Goal: Task Accomplishment & Management: Complete application form

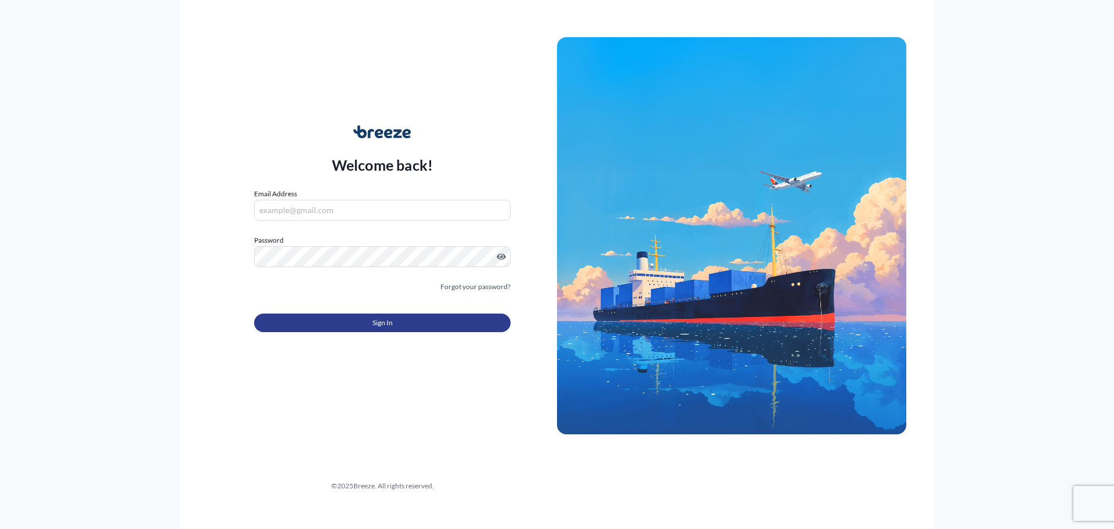
type input "[PERSON_NAME][EMAIL_ADDRESS][PERSON_NAME][DOMAIN_NAME]"
click at [391, 327] on span "Sign In" at bounding box center [383, 323] width 20 height 12
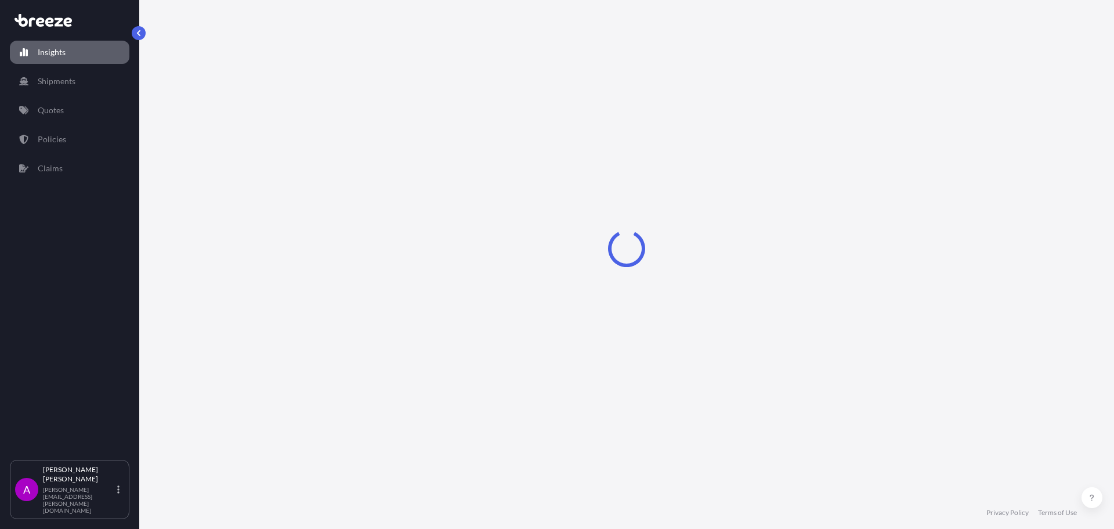
select select "2025"
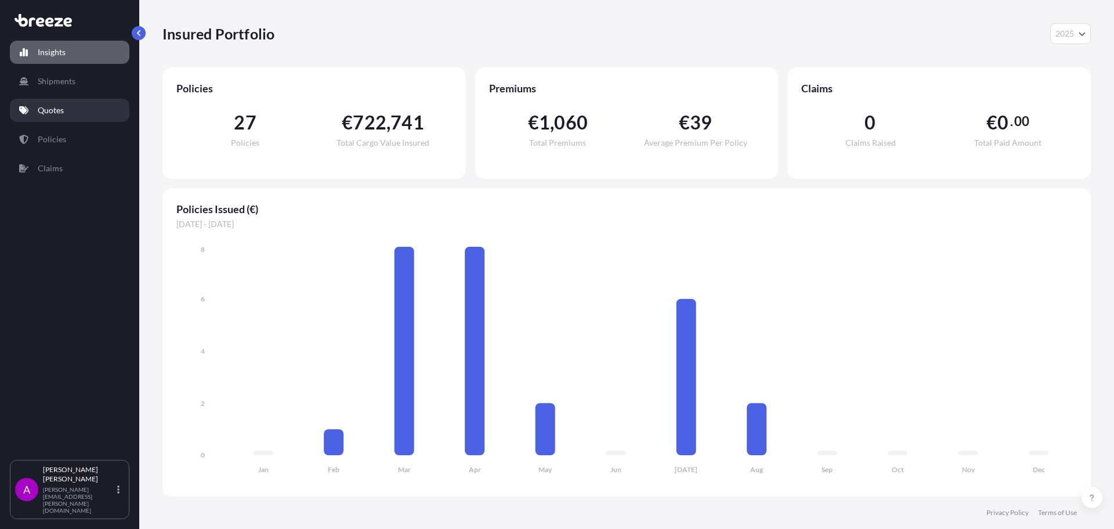
click at [64, 120] on link "Quotes" at bounding box center [70, 110] width 120 height 23
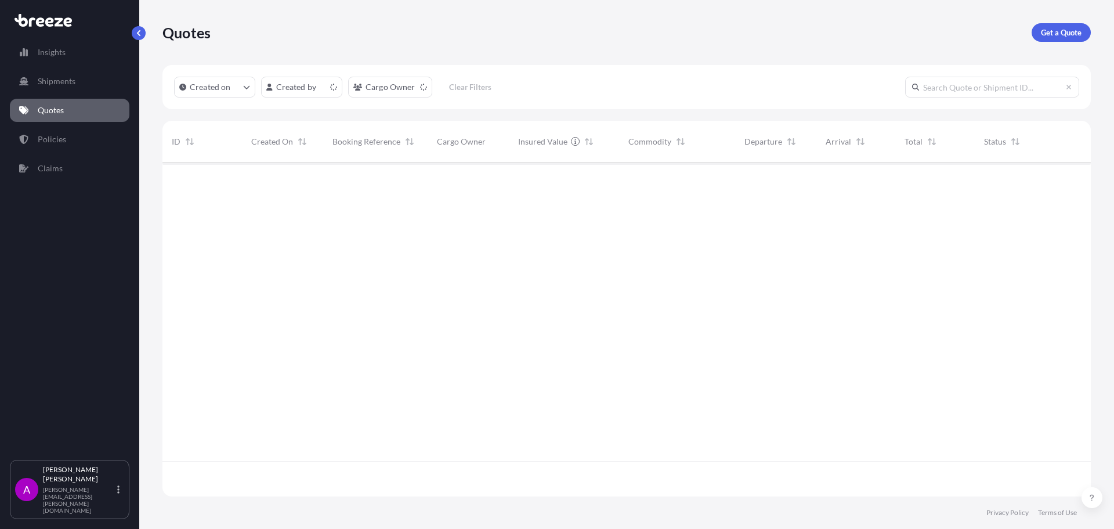
scroll to position [331, 920]
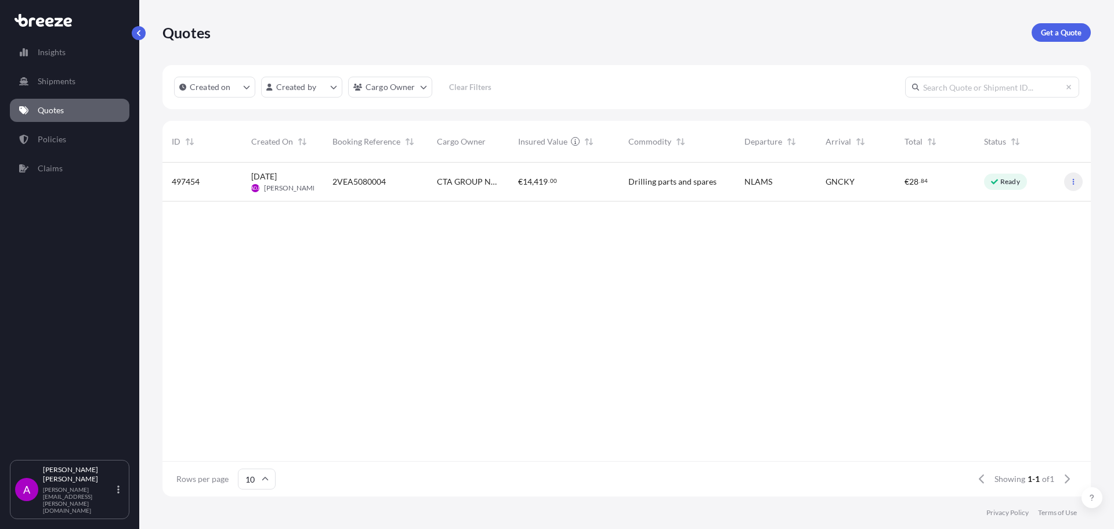
click at [1075, 179] on icon "button" at bounding box center [1073, 181] width 7 height 7
click at [984, 188] on div "Ready" at bounding box center [1015, 181] width 81 height 39
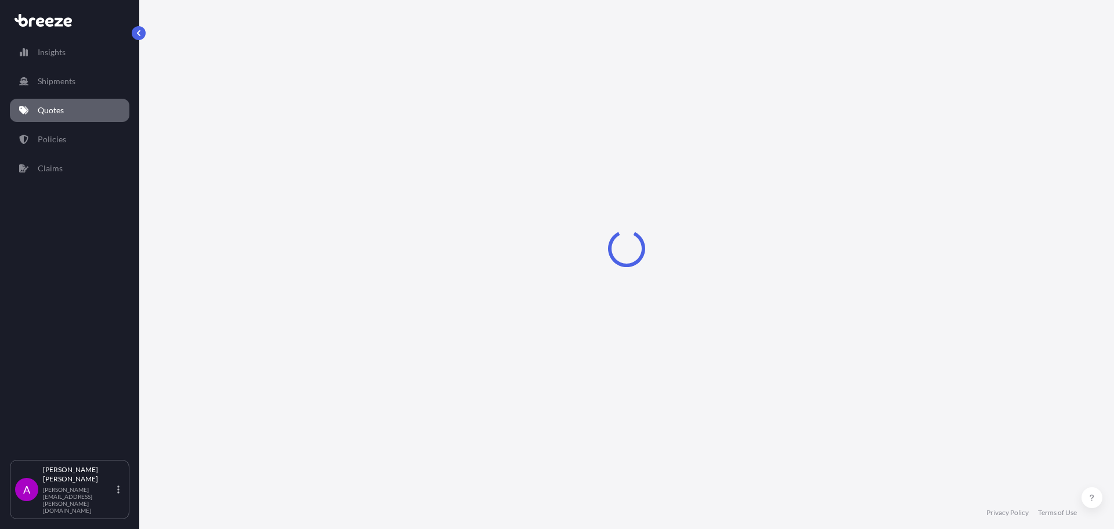
select select "Air"
select select "1"
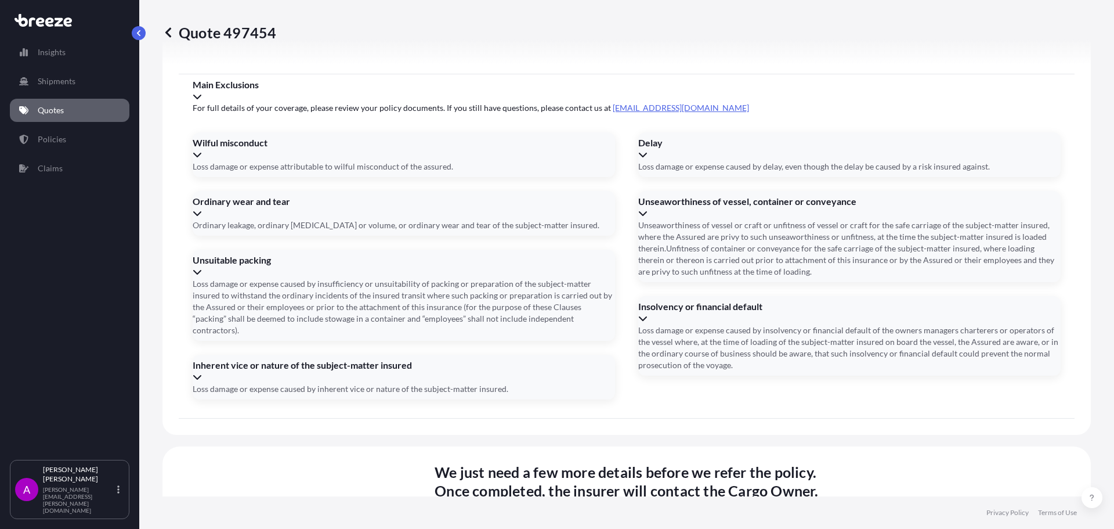
scroll to position [1406, 0]
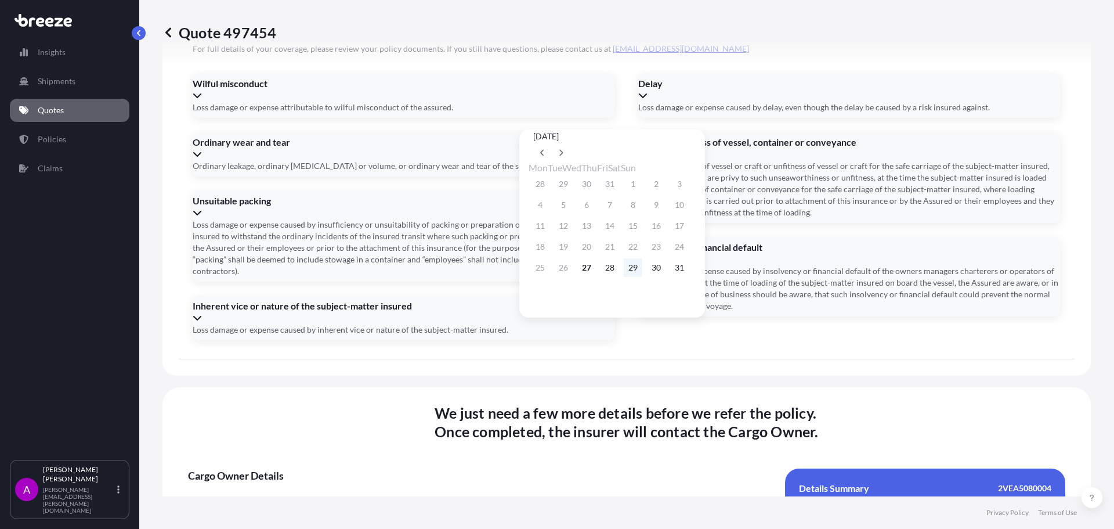
click at [642, 269] on button "29" at bounding box center [633, 267] width 19 height 19
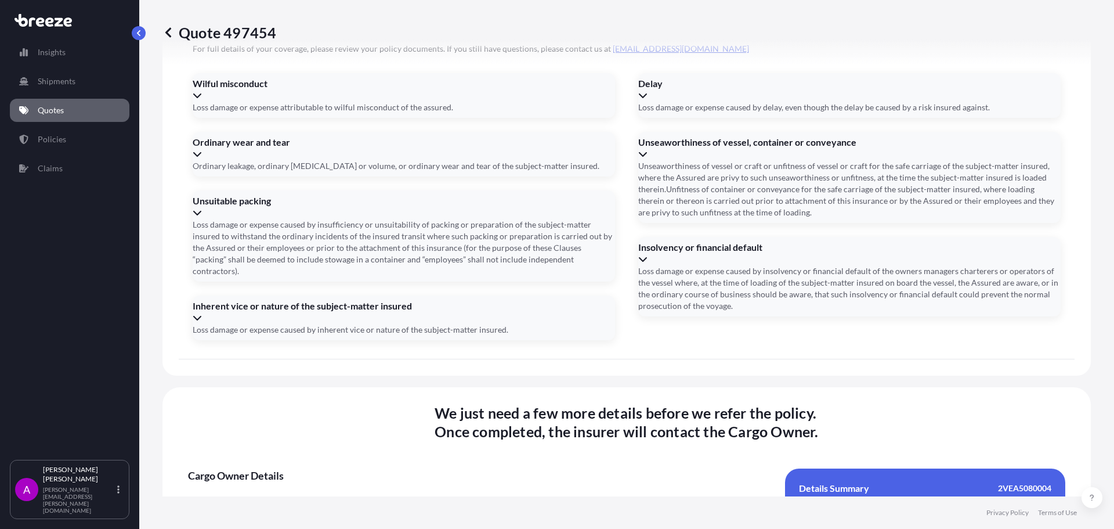
type input "[DATE]"
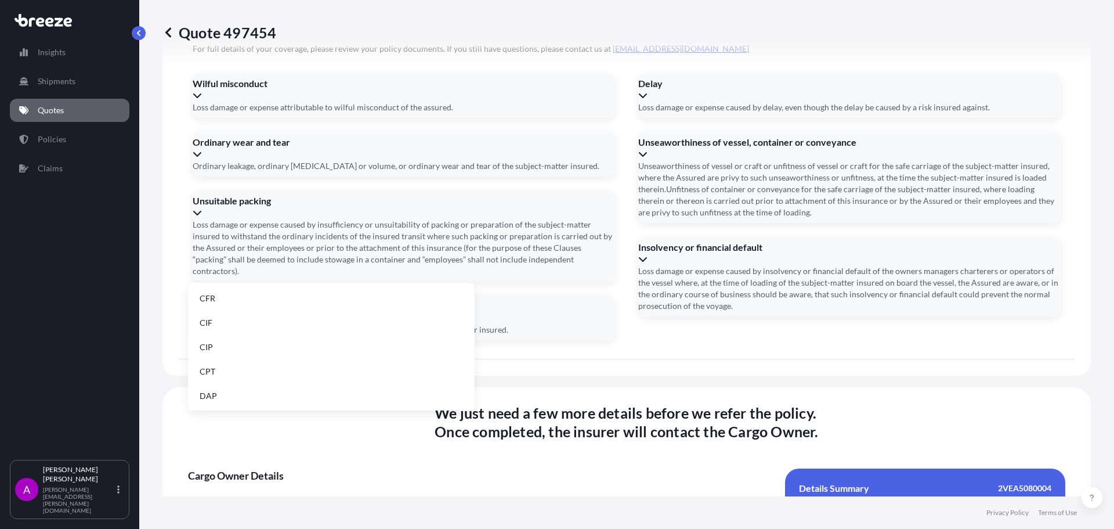
click at [358, 314] on li "EXW" at bounding box center [331, 321] width 277 height 22
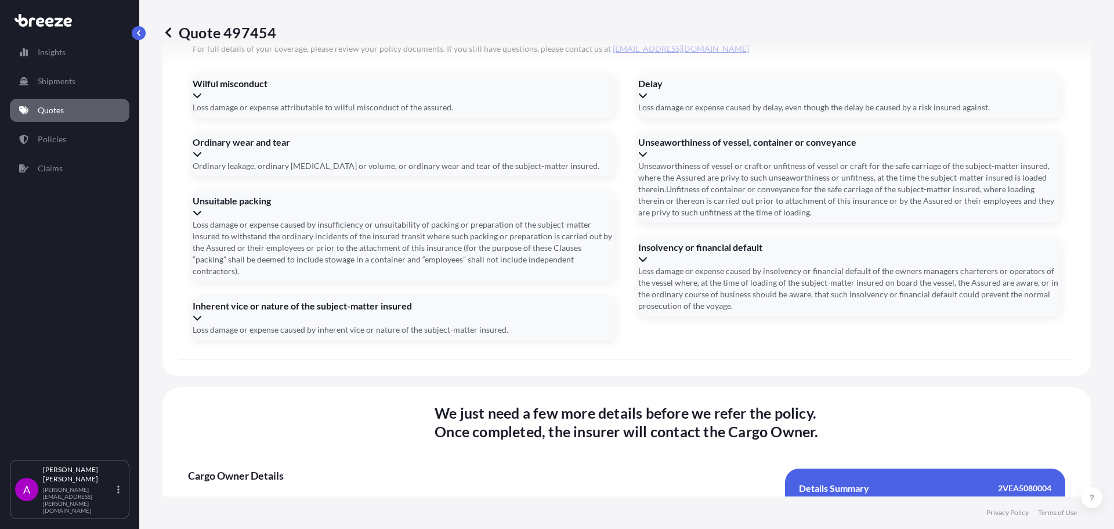
paste input "020-32667950"
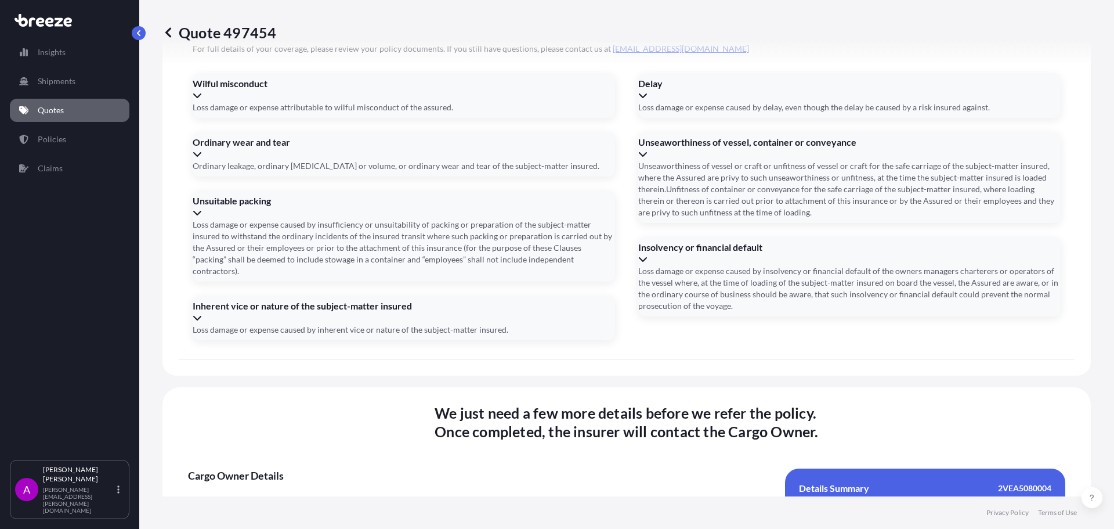
type input "02032667950"
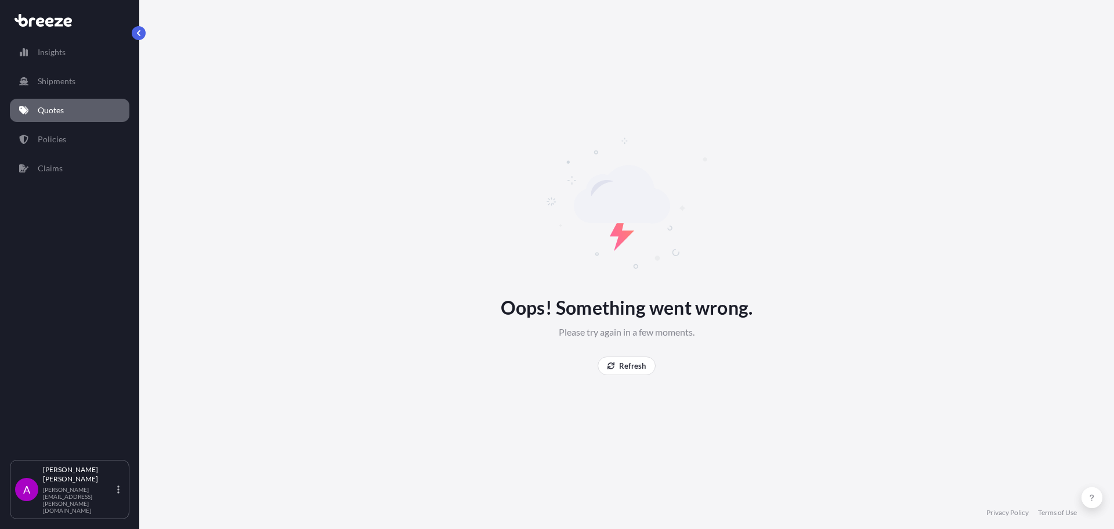
scroll to position [0, 0]
click at [616, 369] on button "Refresh" at bounding box center [627, 365] width 58 height 19
click at [88, 118] on link "Quotes" at bounding box center [70, 110] width 120 height 23
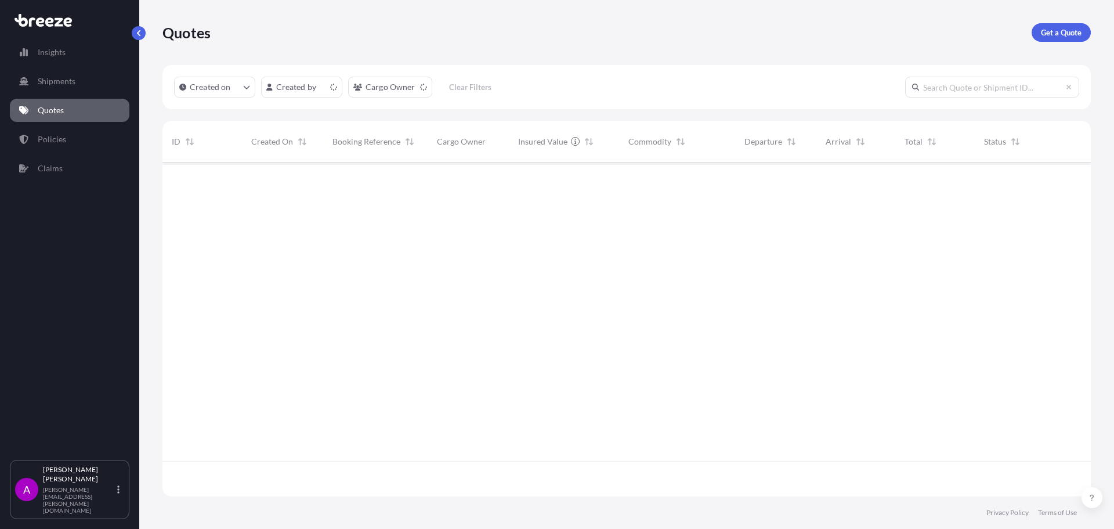
scroll to position [331, 920]
